Goal: Task Accomplishment & Management: Use online tool/utility

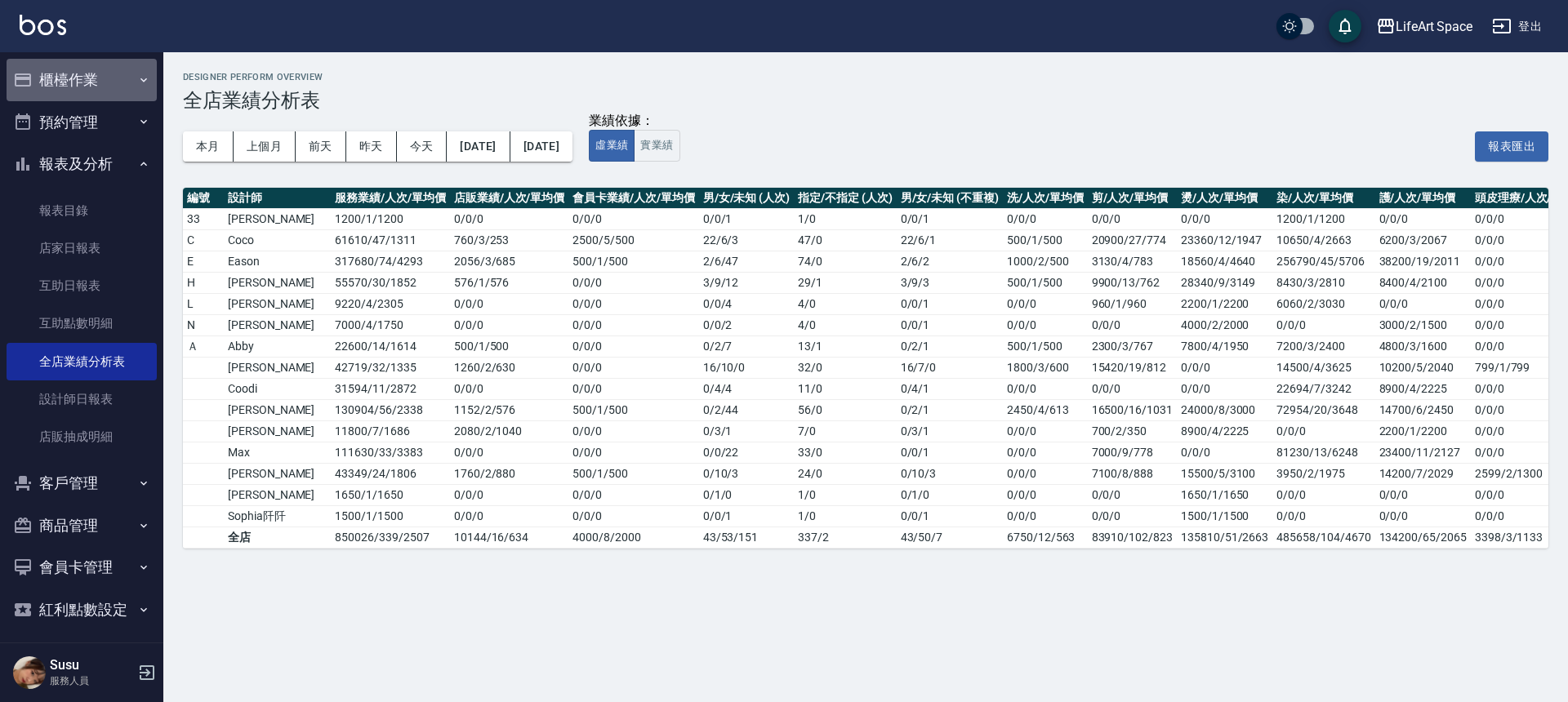
click at [100, 80] on button "櫃檯作業" at bounding box center [82, 80] width 150 height 43
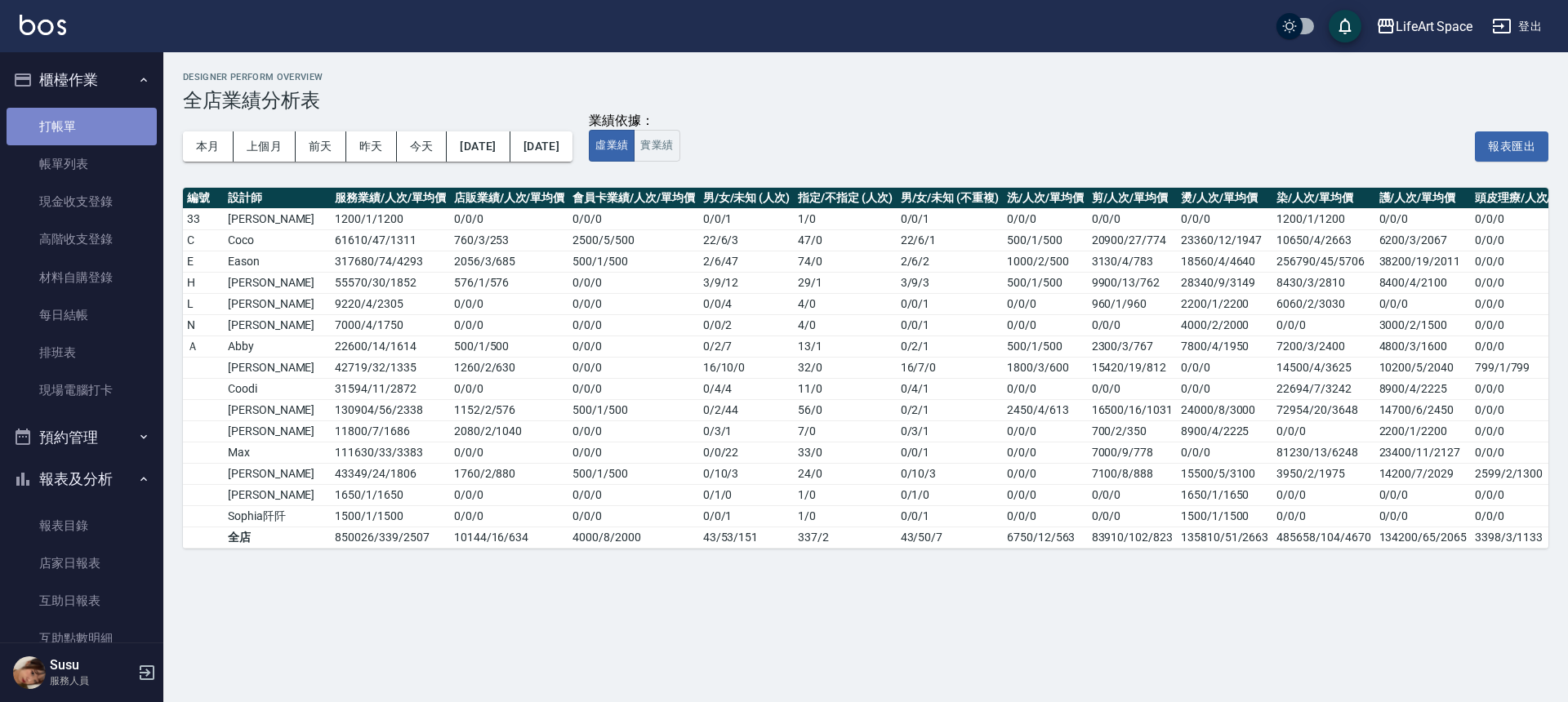
click at [91, 120] on link "打帳單" at bounding box center [82, 126] width 150 height 37
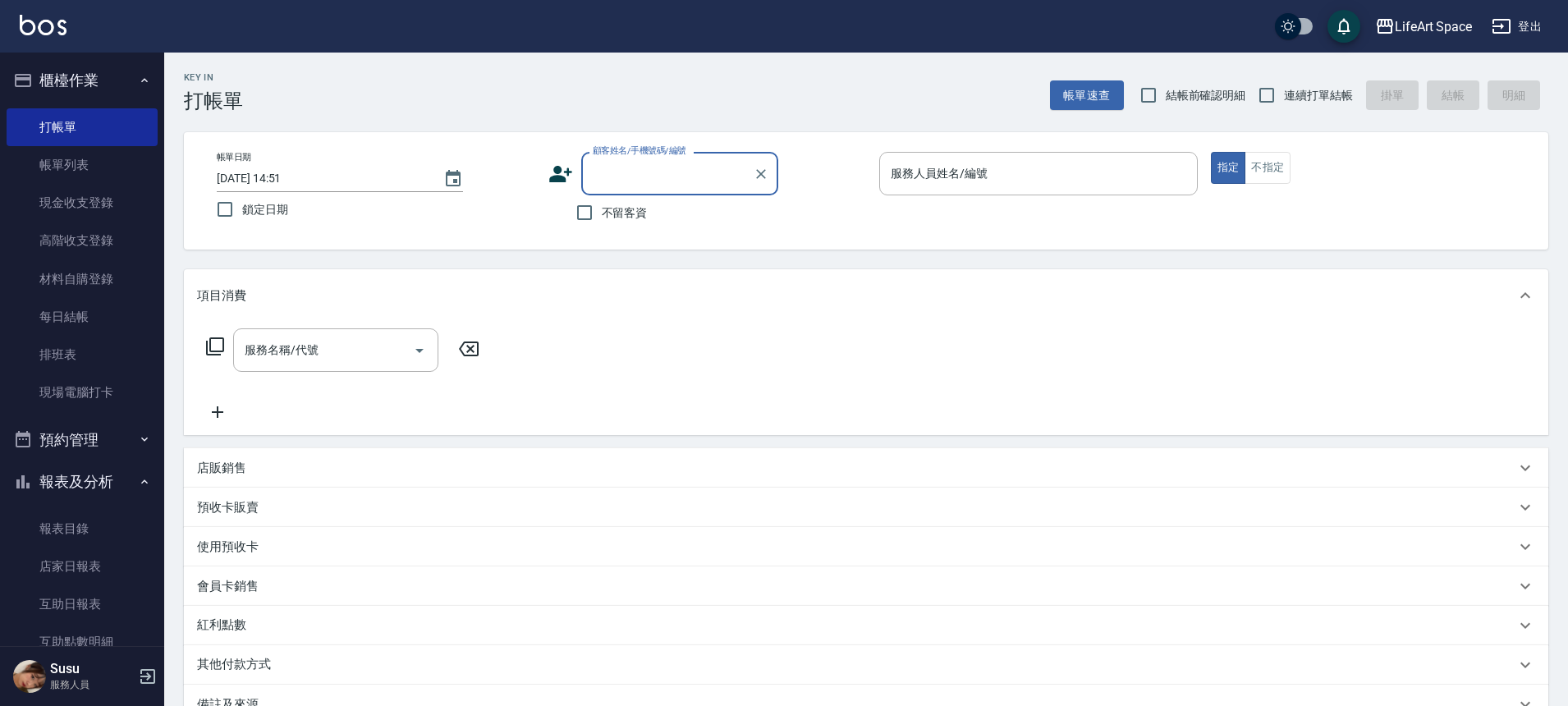
click at [610, 177] on input "顧客姓名/手機號碼/編號" at bounding box center [667, 174] width 158 height 29
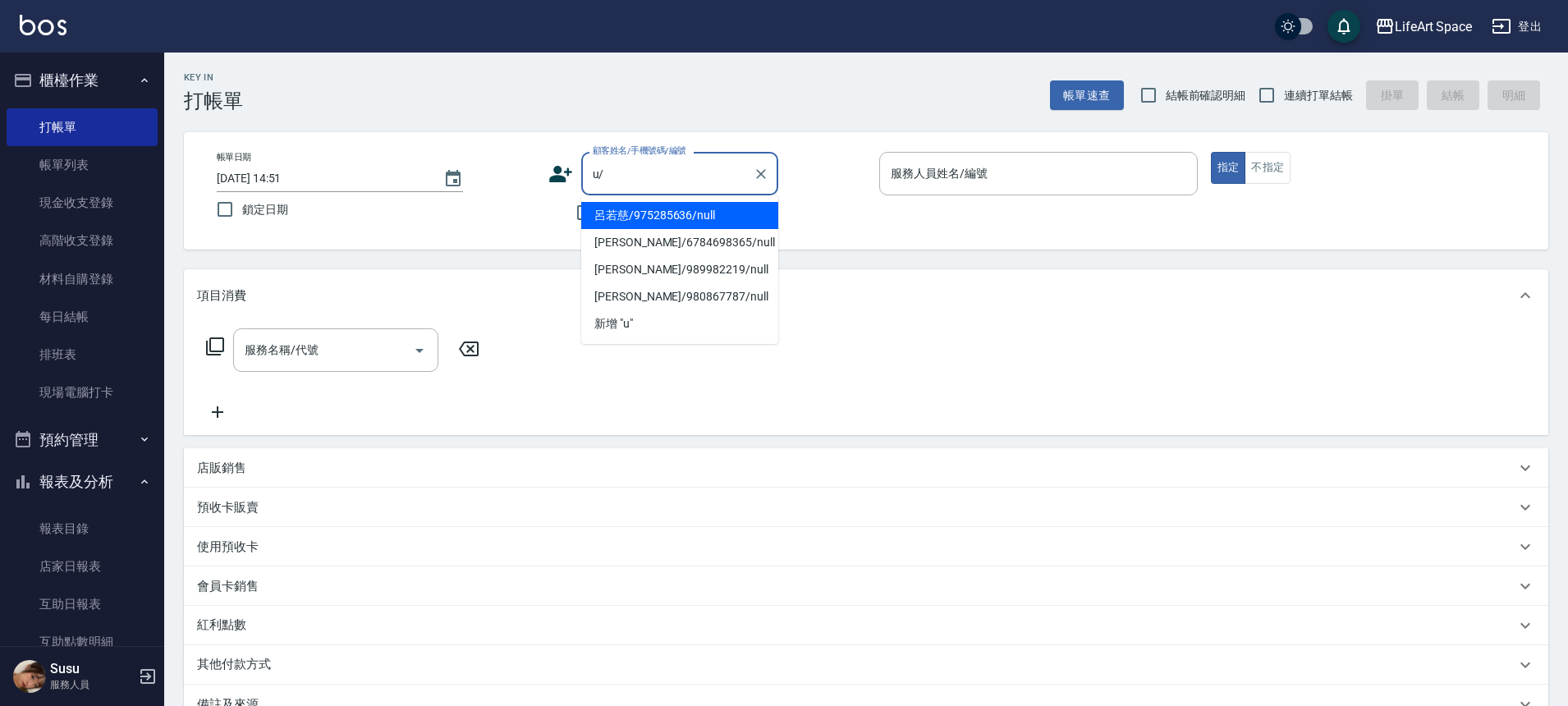
type input "u"
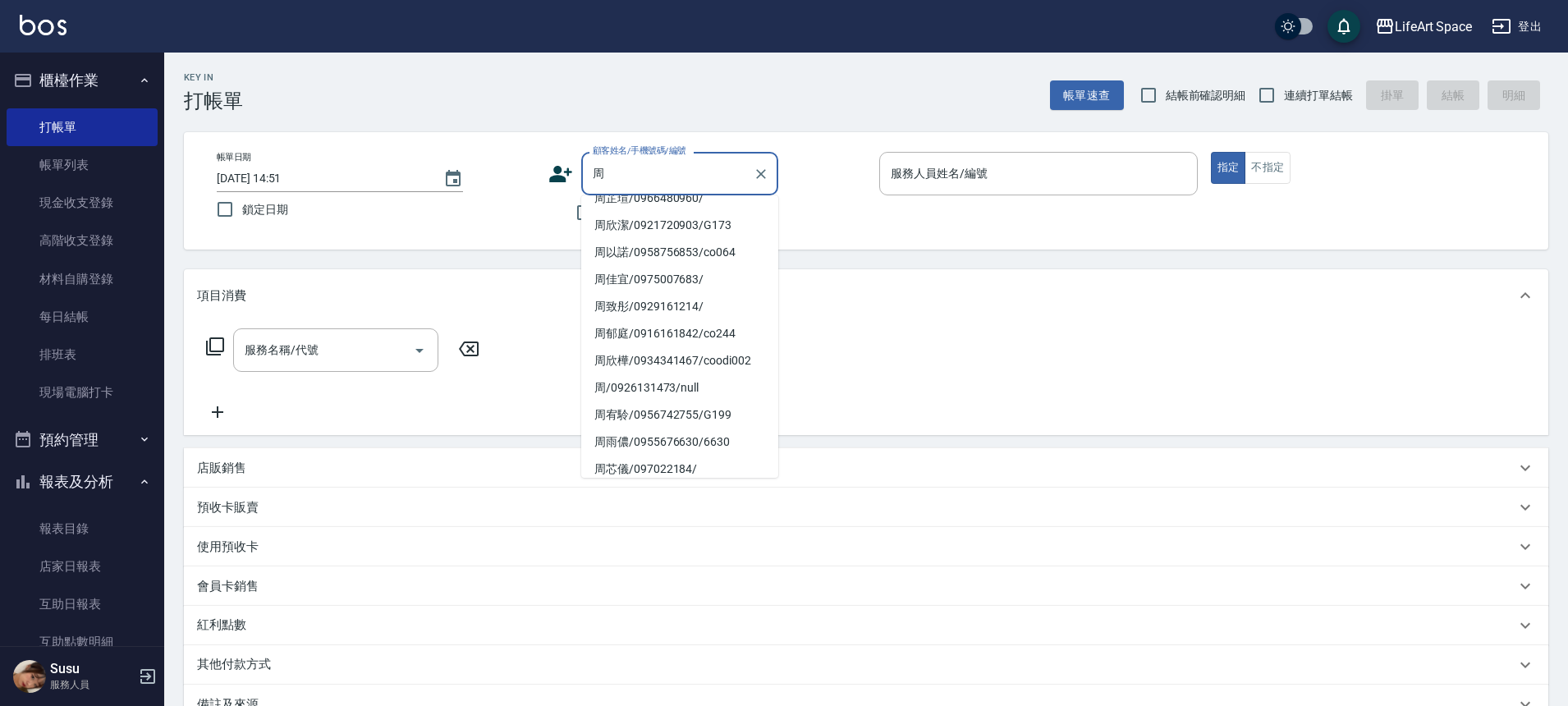
scroll to position [300, 0]
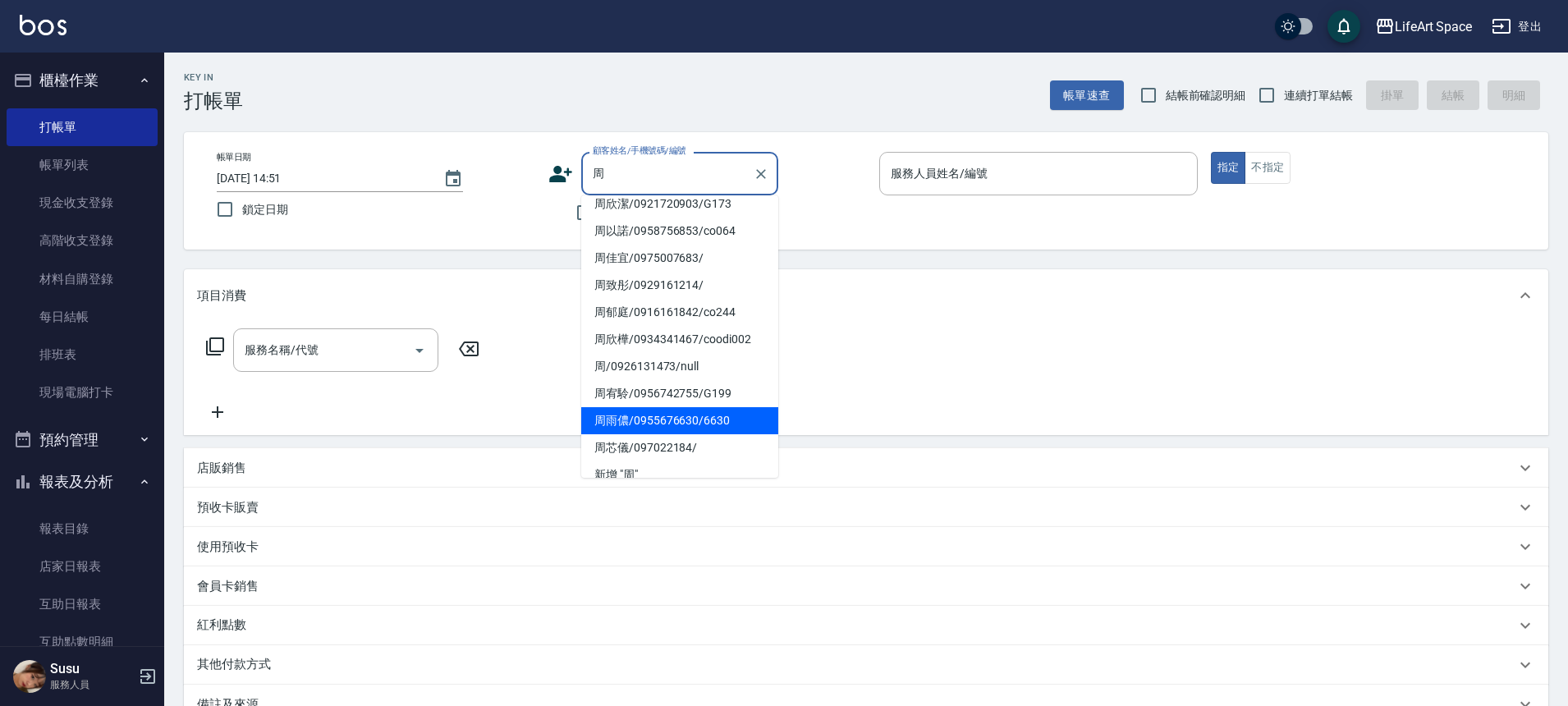
type input "周"
click at [528, 400] on div "服務名稱/代號 服務名稱/代號" at bounding box center [866, 378] width 1365 height 113
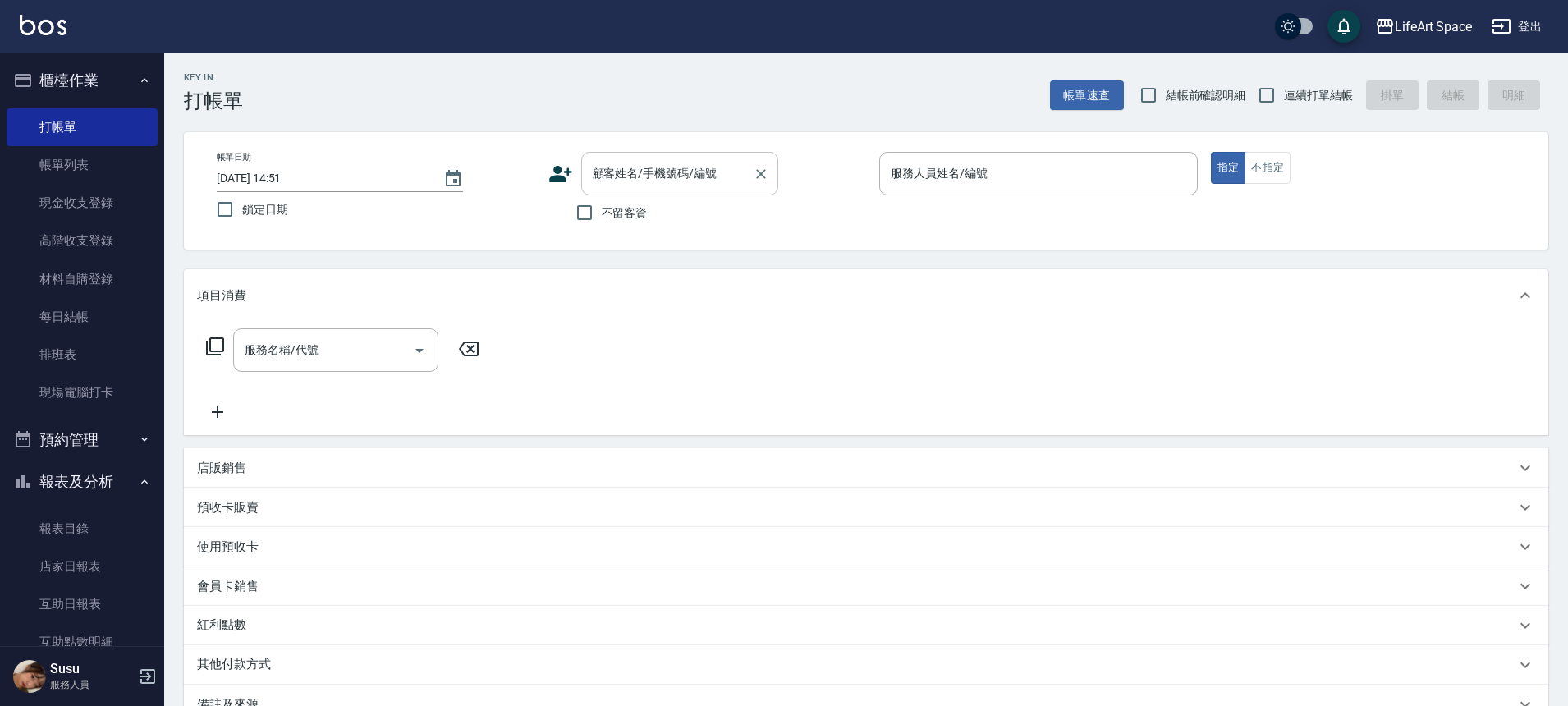
click at [714, 169] on input "顧客姓名/手機號碼/編號" at bounding box center [667, 174] width 158 height 29
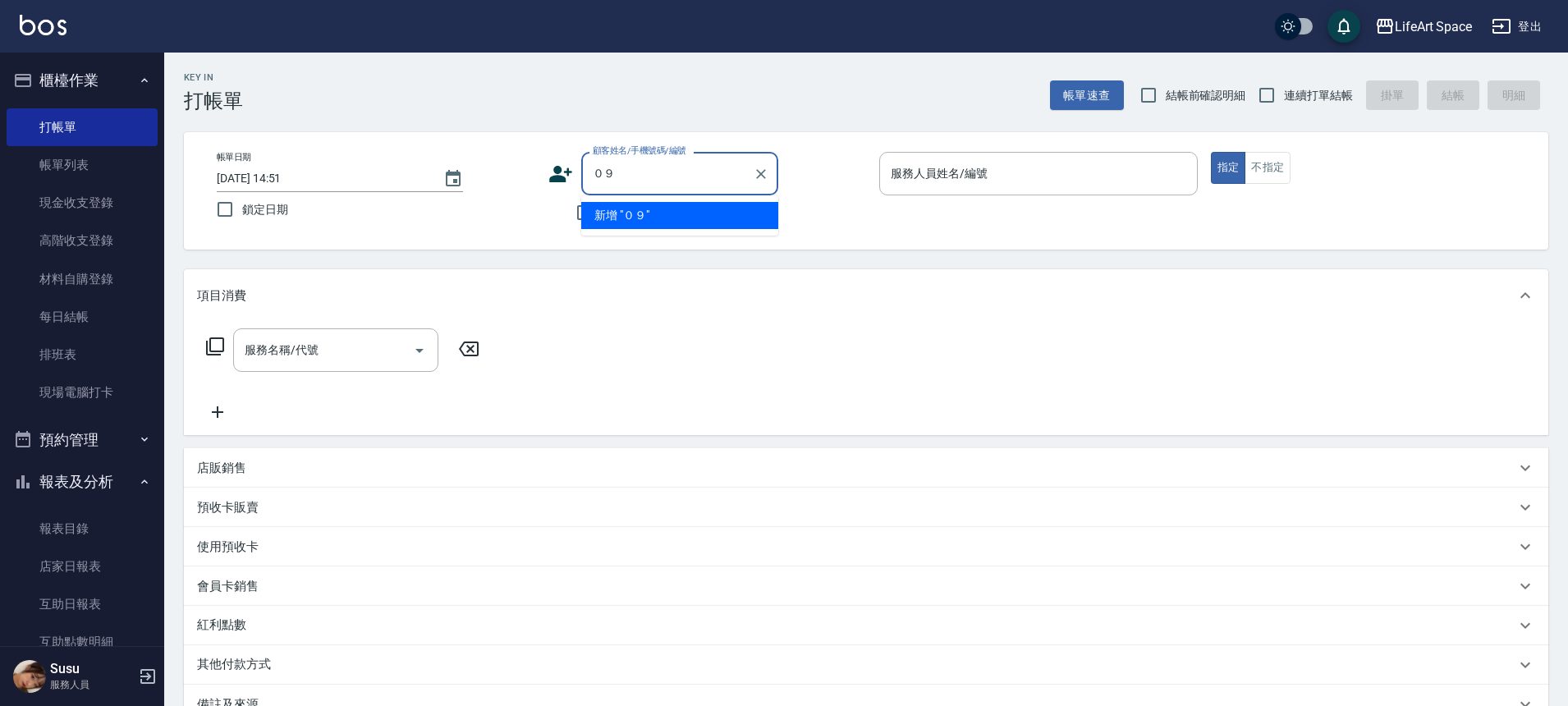
type input "０"
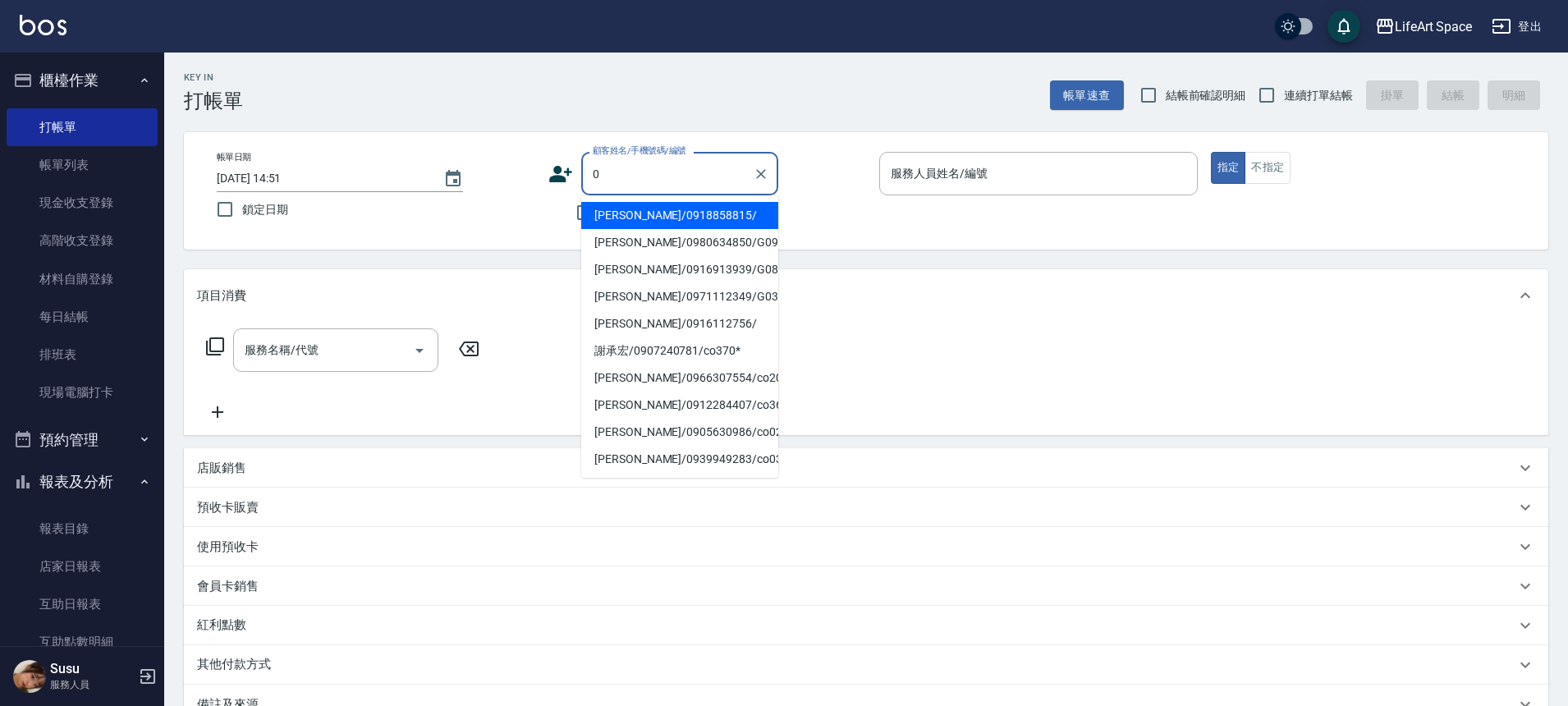
type input "09"
